Goal: Information Seeking & Learning: Learn about a topic

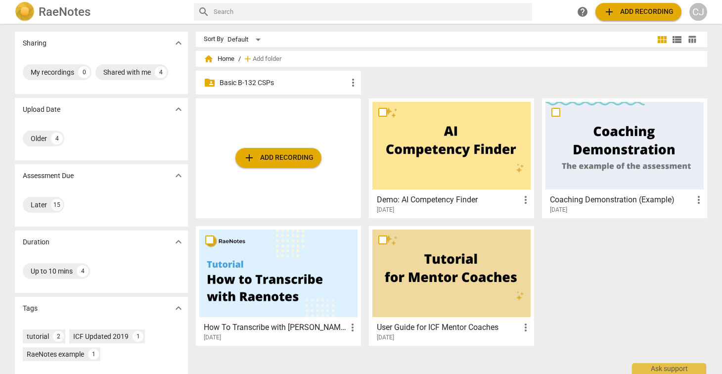
scroll to position [71, 0]
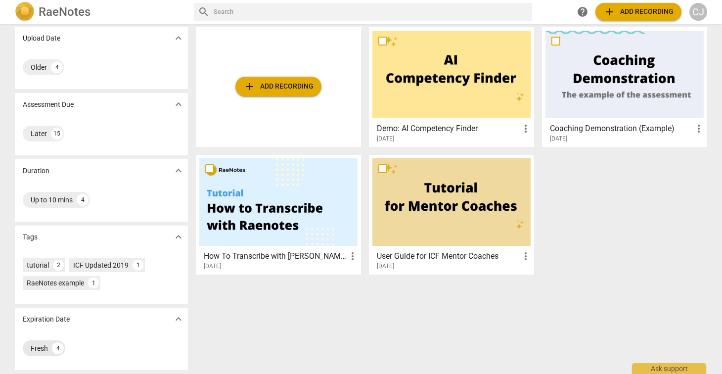
click at [40, 347] on div "Fresh" at bounding box center [39, 348] width 17 height 10
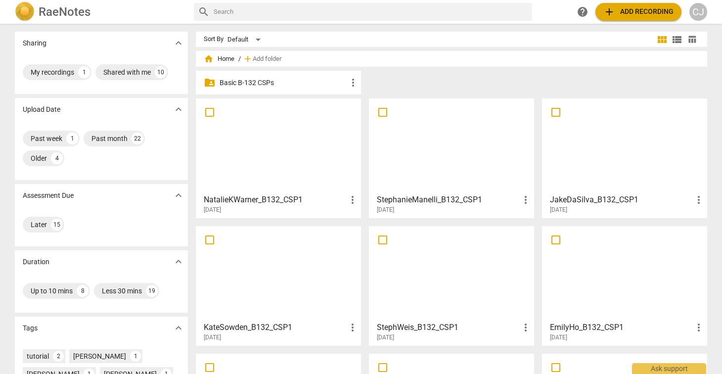
click at [271, 143] on div at bounding box center [278, 145] width 158 height 87
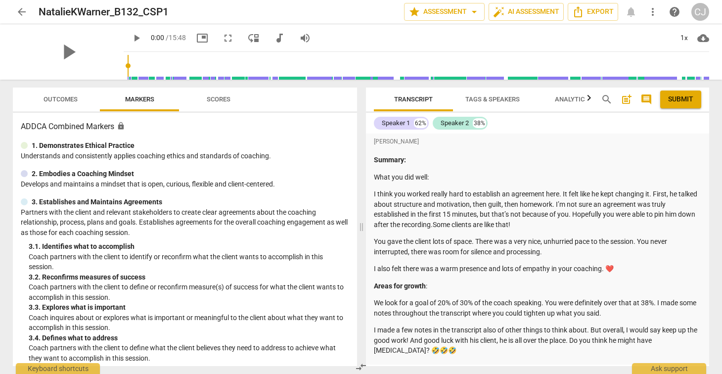
click at [18, 13] on span "arrow_back" at bounding box center [22, 12] width 12 height 12
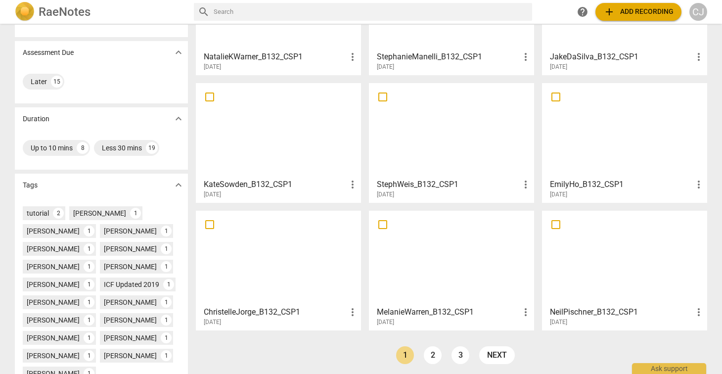
scroll to position [142, 0]
click at [263, 242] on div at bounding box center [278, 258] width 158 height 87
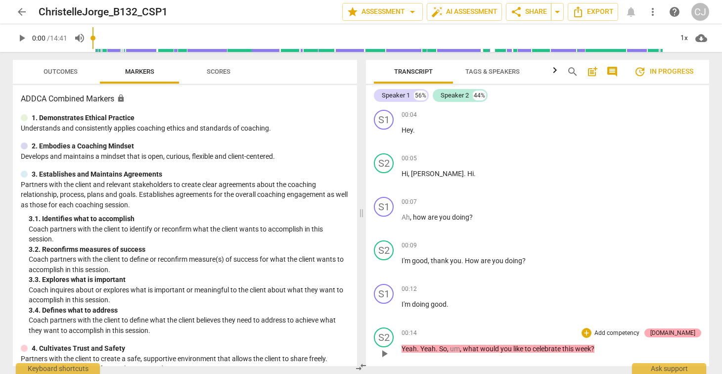
click at [683, 334] on div "[DOMAIN_NAME]" at bounding box center [672, 332] width 45 height 9
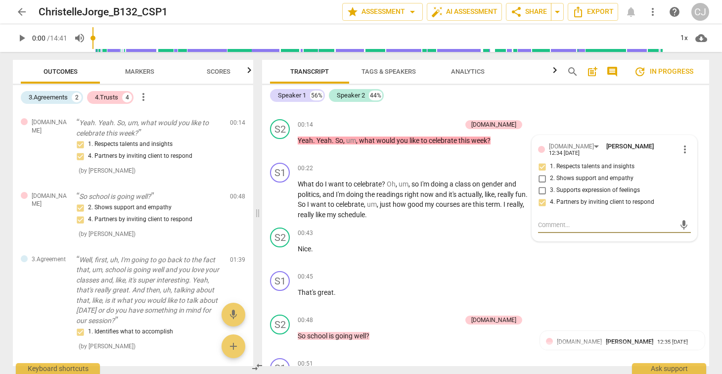
click at [19, 11] on span "arrow_back" at bounding box center [22, 12] width 12 height 12
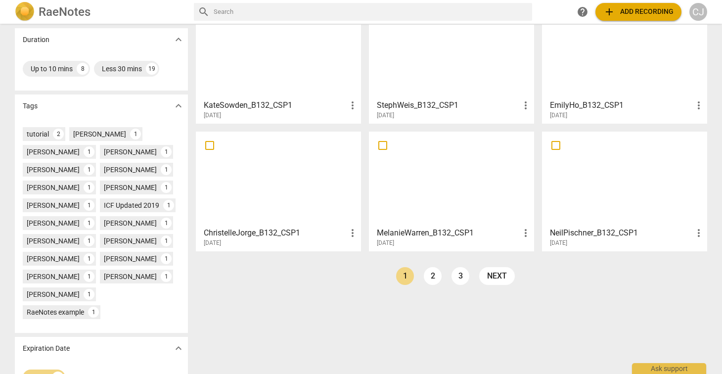
scroll to position [223, 0]
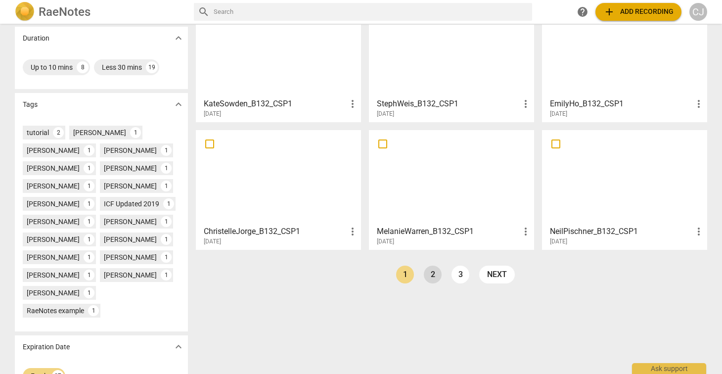
click at [429, 275] on link "2" at bounding box center [433, 274] width 18 height 18
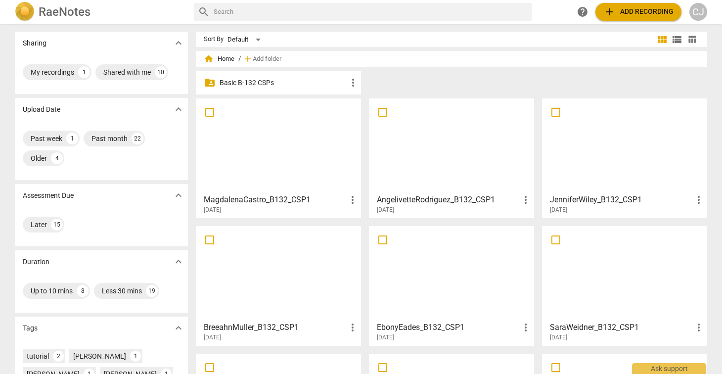
click at [606, 269] on div at bounding box center [624, 272] width 158 height 87
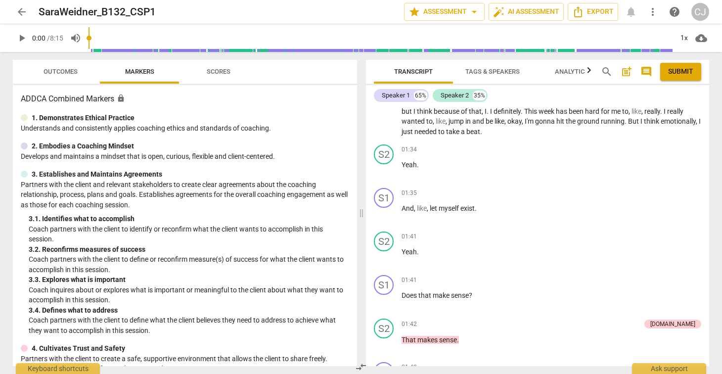
scroll to position [373, 0]
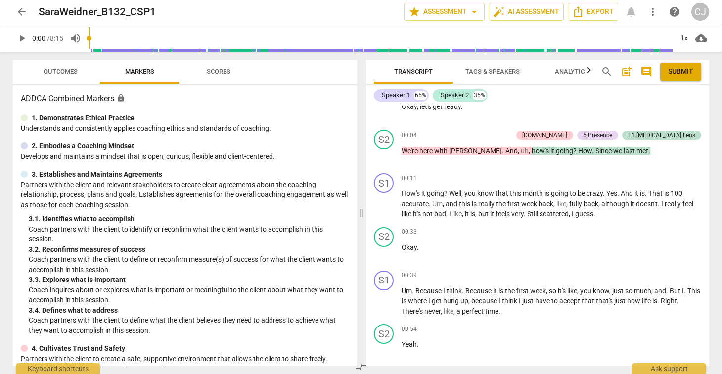
click at [19, 11] on span "arrow_back" at bounding box center [22, 12] width 12 height 12
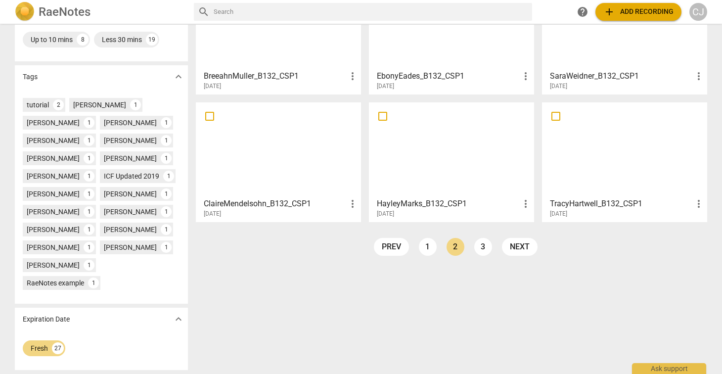
scroll to position [249, 0]
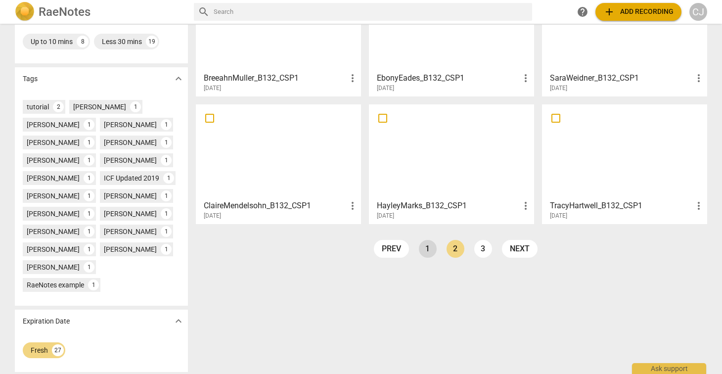
click at [428, 250] on link "1" at bounding box center [428, 249] width 18 height 18
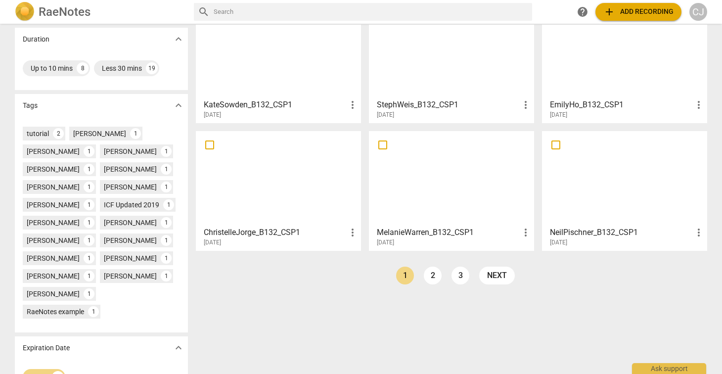
scroll to position [223, 0]
click at [237, 187] on div at bounding box center [278, 176] width 158 height 87
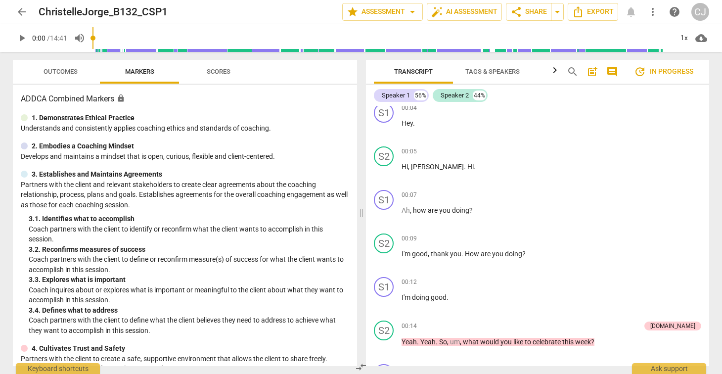
scroll to position [7, 0]
click at [21, 14] on span "arrow_back" at bounding box center [22, 12] width 12 height 12
